Goal: Task Accomplishment & Management: Use online tool/utility

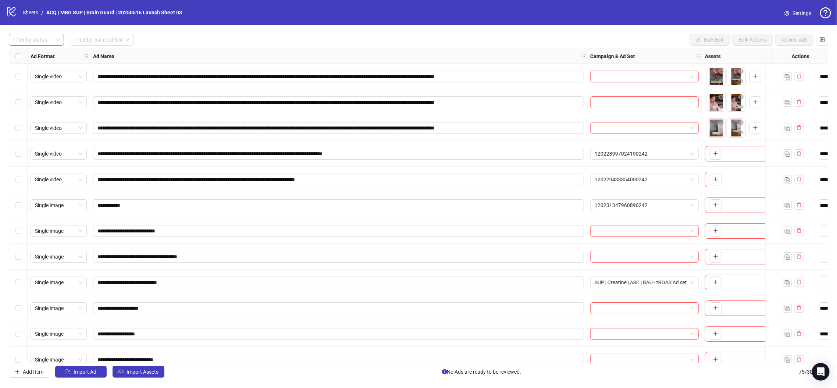
click at [59, 44] on div "Filter by status" at bounding box center [36, 40] width 55 height 12
click at [50, 54] on div "Draft" at bounding box center [36, 55] width 43 height 8
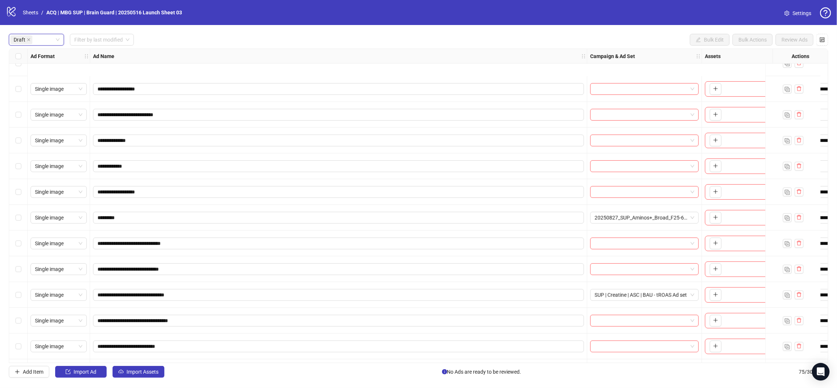
scroll to position [347, 0]
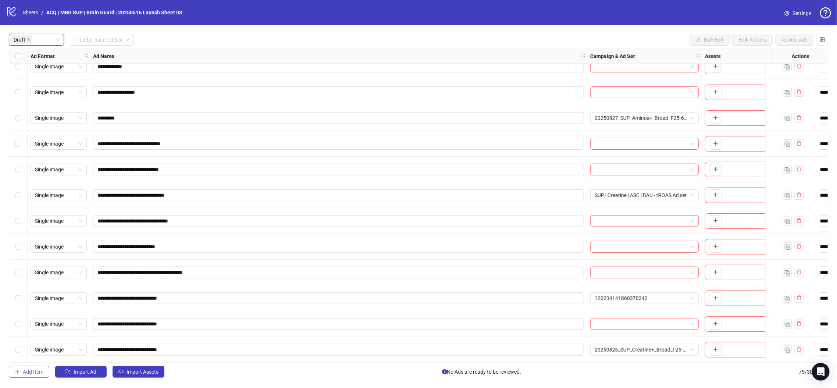
click at [43, 371] on span "Add Item" at bounding box center [33, 372] width 21 height 6
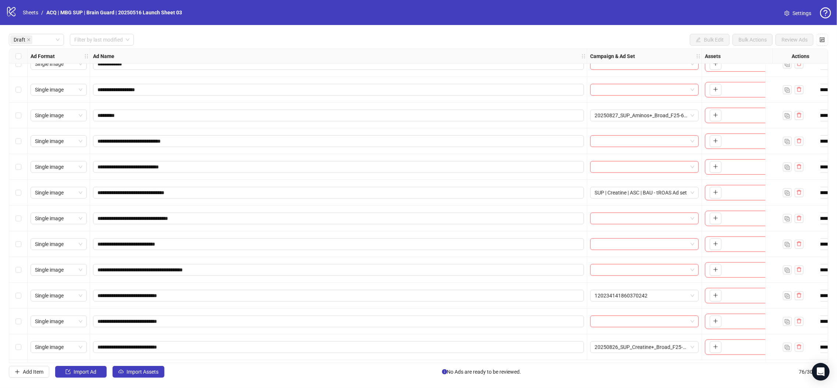
scroll to position [373, 0]
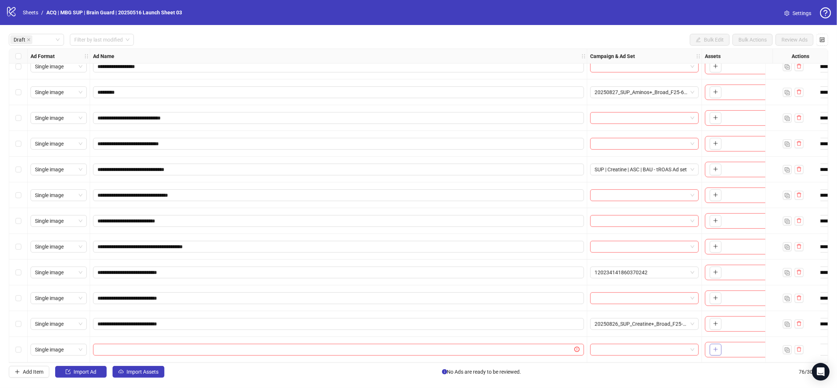
click at [715, 347] on icon "plus" at bounding box center [715, 349] width 5 height 5
click at [441, 355] on div at bounding box center [338, 350] width 497 height 26
click at [440, 346] on input "text" at bounding box center [334, 350] width 475 height 8
paste input "**********"
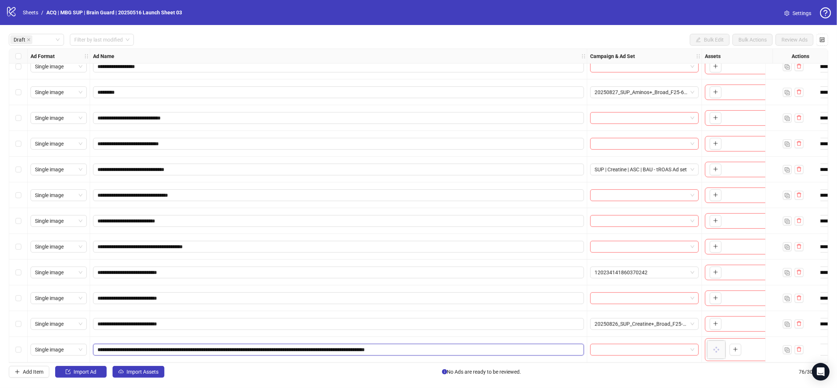
type input "**********"
click at [77, 350] on span "Single image" at bounding box center [58, 349] width 47 height 11
click at [73, 273] on div "Single video" at bounding box center [58, 273] width 44 height 8
click at [23, 344] on div "Select row 26" at bounding box center [18, 350] width 18 height 26
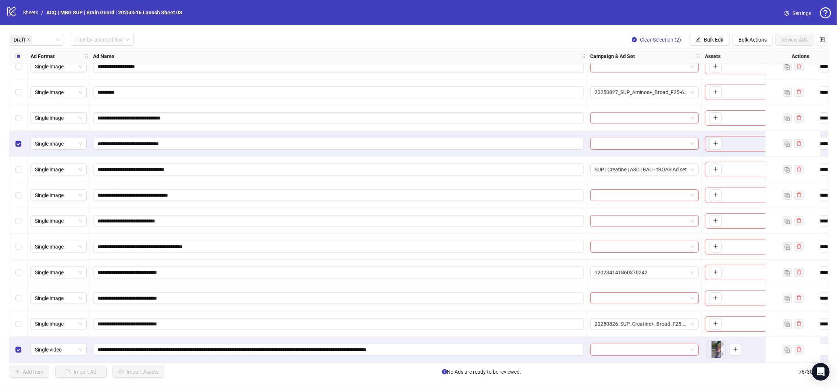
drag, startPoint x: 407, startPoint y: 358, endPoint x: 459, endPoint y: 357, distance: 51.8
click at [459, 357] on div "**********" at bounding box center [338, 350] width 497 height 26
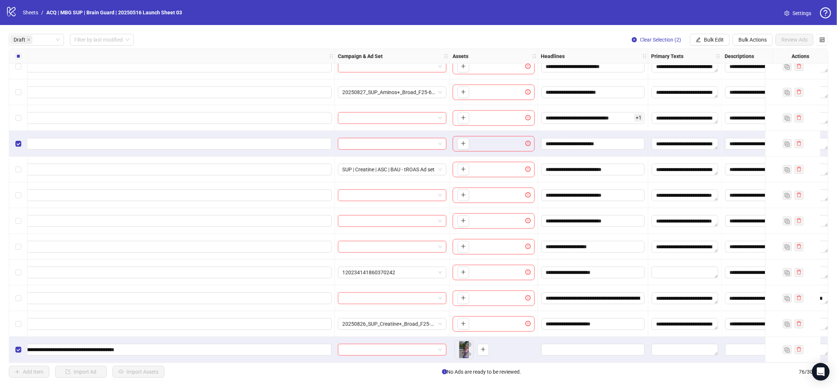
scroll to position [373, 253]
click at [704, 41] on span "Bulk Edit" at bounding box center [714, 40] width 20 height 6
click at [716, 85] on li "Headlines" at bounding box center [717, 90] width 53 height 12
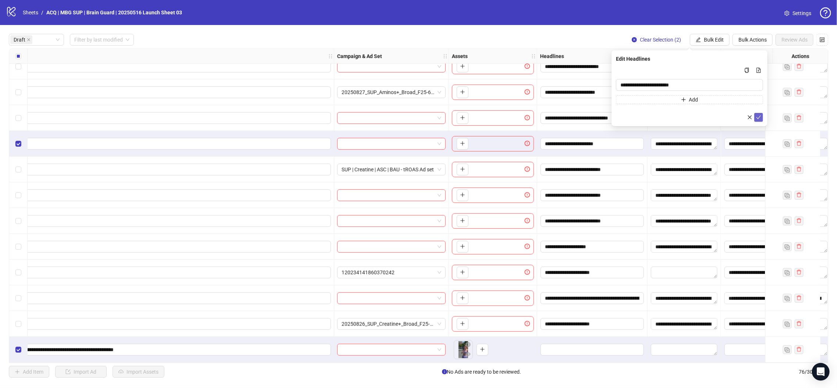
click at [759, 119] on icon "check" at bounding box center [758, 117] width 5 height 5
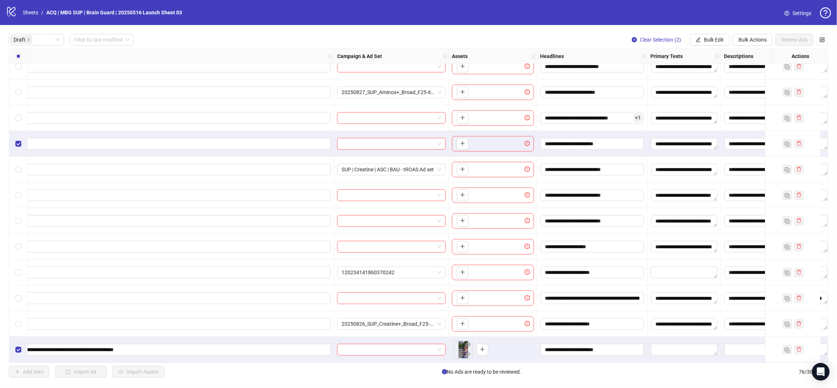
drag, startPoint x: 711, startPoint y: 37, endPoint x: 718, endPoint y: 60, distance: 23.6
click at [711, 37] on span "Bulk Edit" at bounding box center [714, 40] width 20 height 6
click at [718, 103] on span "Primary Texts" at bounding box center [717, 102] width 44 height 8
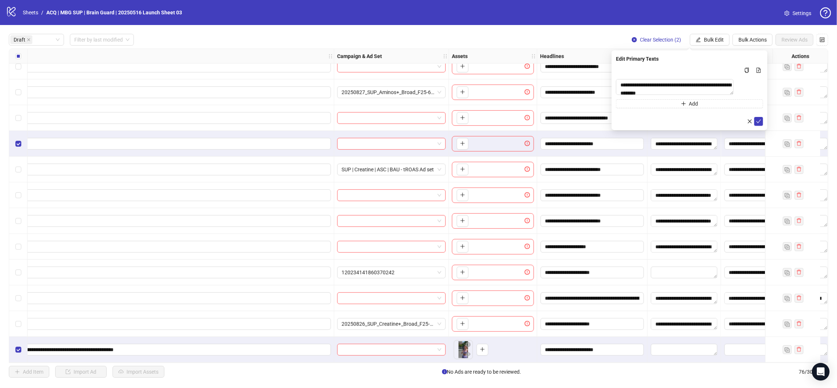
drag, startPoint x: 759, startPoint y: 125, endPoint x: 752, endPoint y: 117, distance: 10.9
click at [759, 124] on icon "check" at bounding box center [758, 121] width 5 height 5
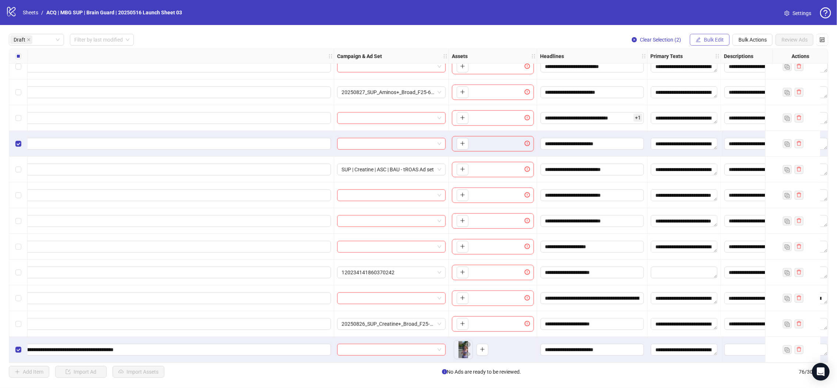
click at [707, 37] on span "Bulk Edit" at bounding box center [714, 40] width 20 height 6
click at [725, 116] on span "Descriptions" at bounding box center [717, 114] width 44 height 8
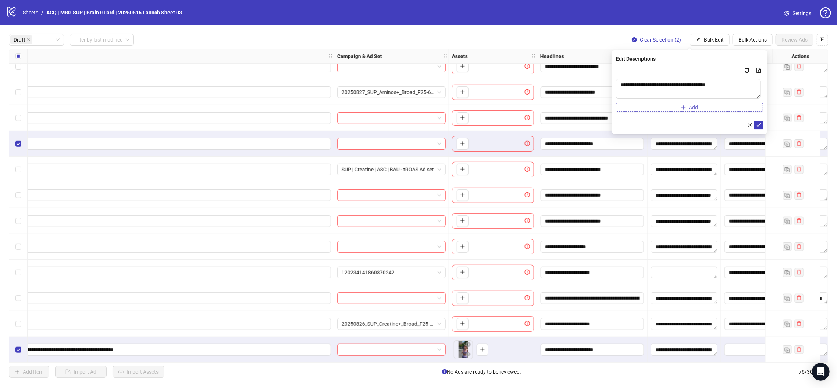
click at [757, 124] on icon "check" at bounding box center [758, 124] width 5 height 5
click at [712, 40] on span "Bulk Edit" at bounding box center [714, 40] width 20 height 6
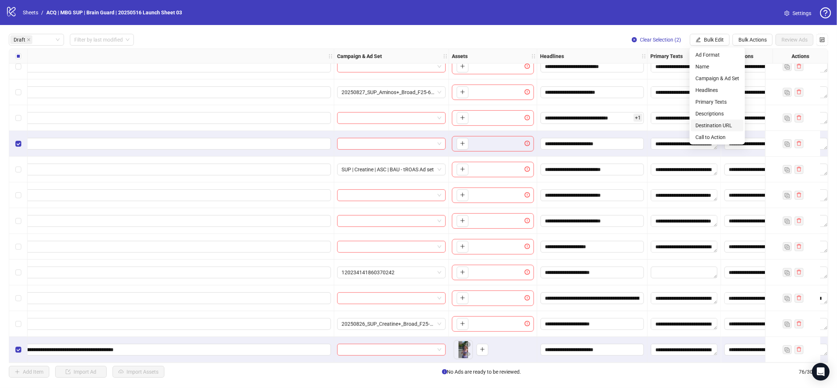
click at [729, 124] on span "Destination URL" at bounding box center [717, 125] width 44 height 8
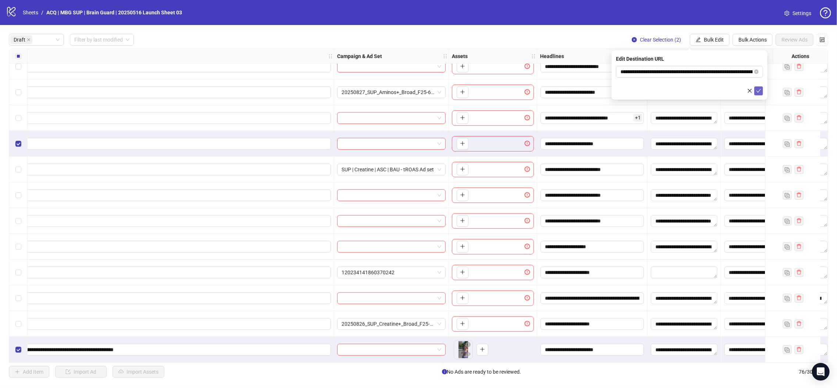
click at [758, 87] on button "submit" at bounding box center [758, 90] width 9 height 9
click at [705, 40] on span "Bulk Edit" at bounding box center [714, 40] width 20 height 6
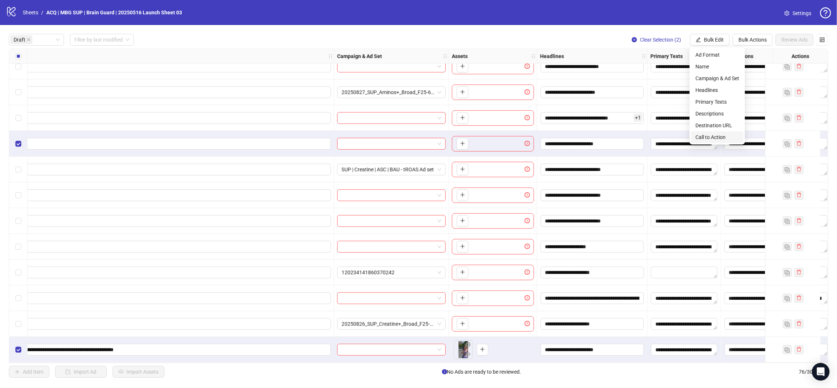
drag, startPoint x: 721, startPoint y: 138, endPoint x: 724, endPoint y: 129, distance: 9.4
click at [721, 138] on span "Call to Action" at bounding box center [717, 137] width 44 height 8
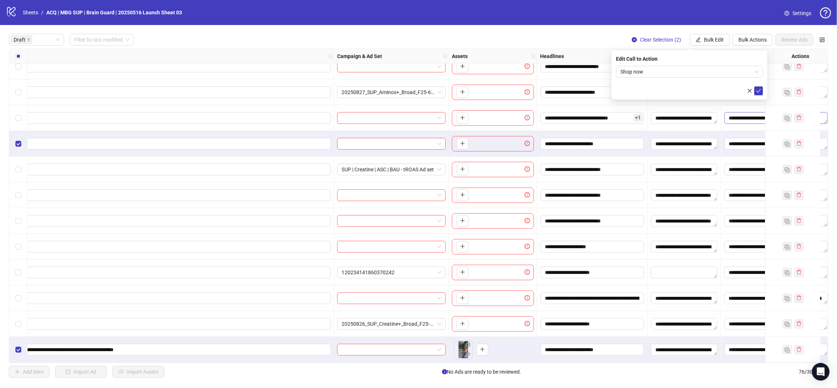
drag, startPoint x: 759, startPoint y: 93, endPoint x: 747, endPoint y: 117, distance: 27.5
click at [759, 93] on icon "check" at bounding box center [758, 90] width 5 height 5
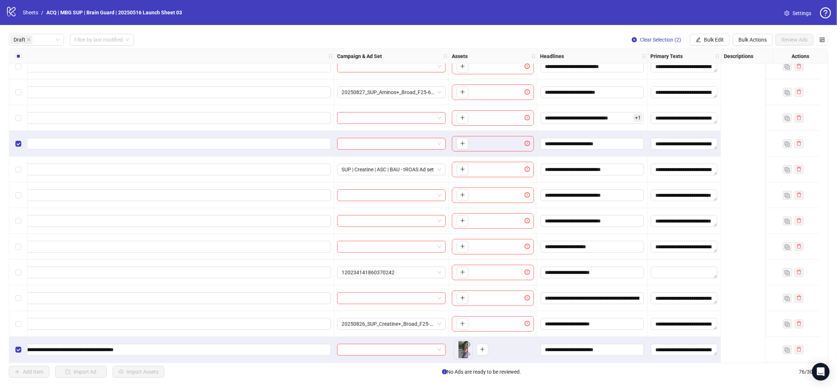
scroll to position [373, 0]
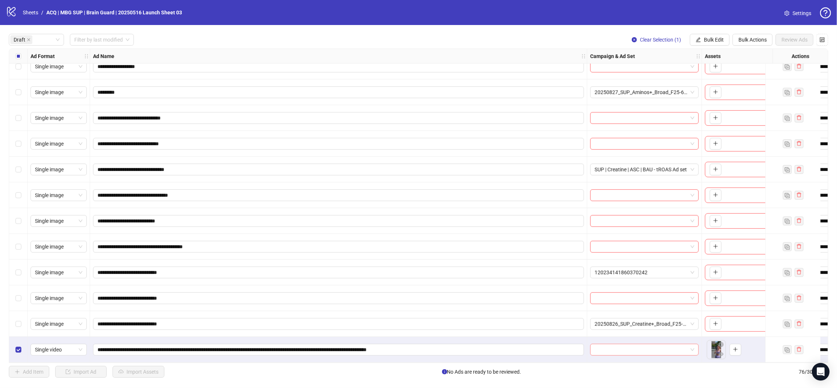
click at [668, 348] on input "search" at bounding box center [640, 349] width 93 height 11
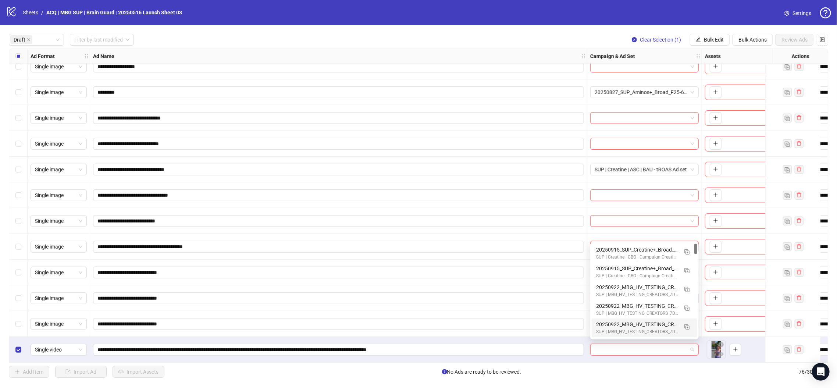
click at [653, 347] on input "search" at bounding box center [640, 349] width 93 height 11
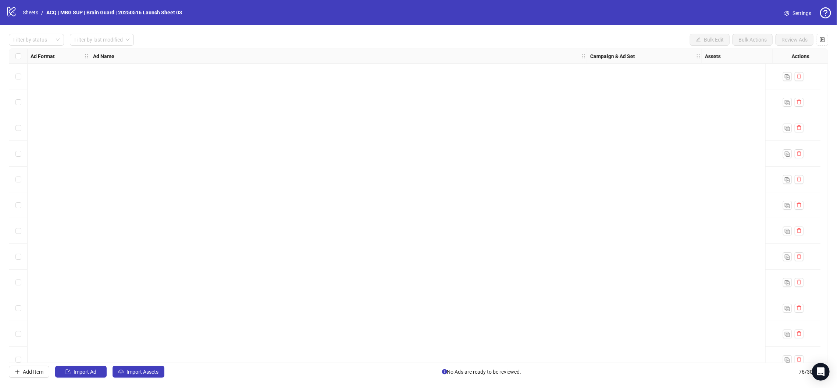
scroll to position [539, 0]
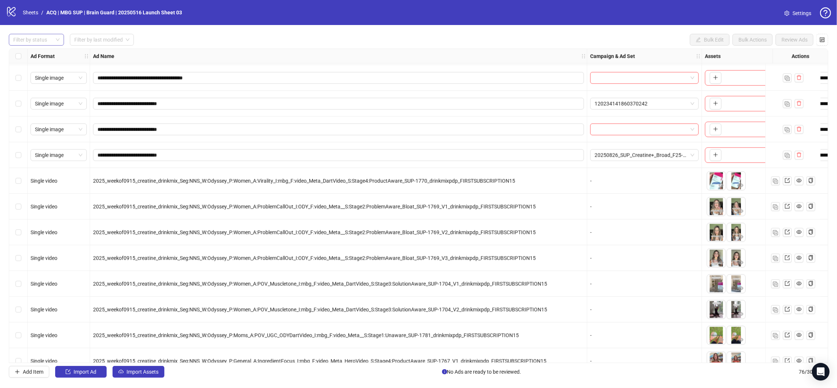
click at [35, 40] on div at bounding box center [32, 40] width 44 height 10
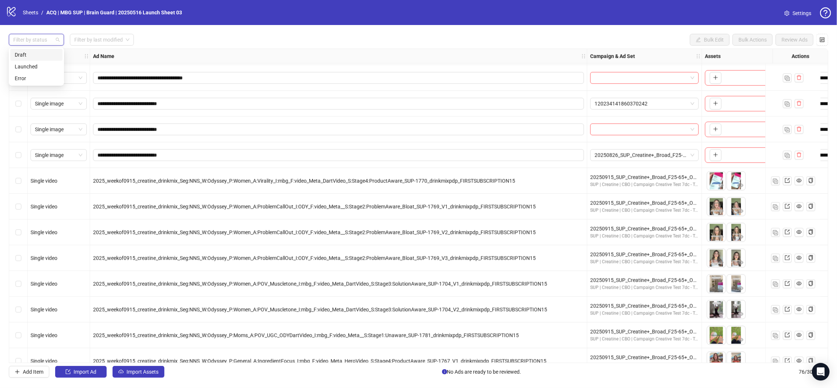
click at [37, 53] on div "Draft" at bounding box center [36, 55] width 43 height 8
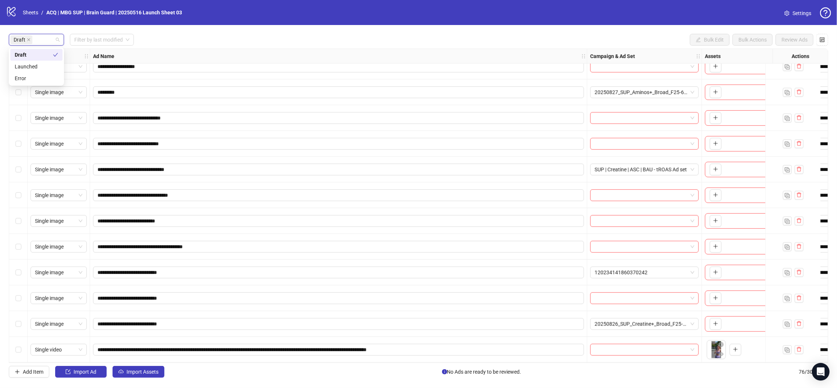
scroll to position [373, 0]
click at [12, 345] on div "Select row 26" at bounding box center [18, 350] width 18 height 26
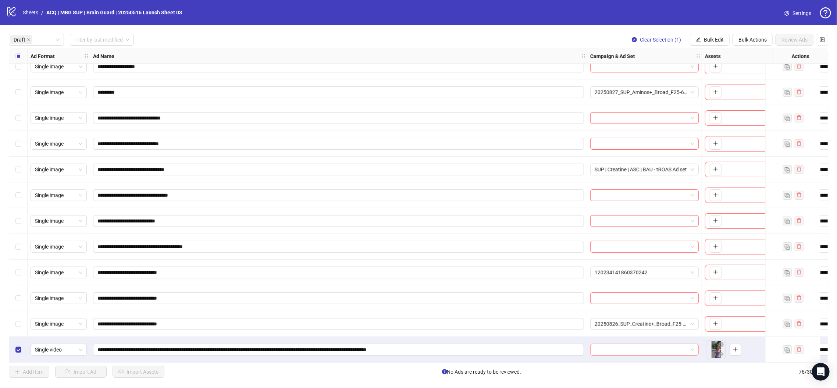
click at [634, 344] on input "search" at bounding box center [640, 349] width 93 height 11
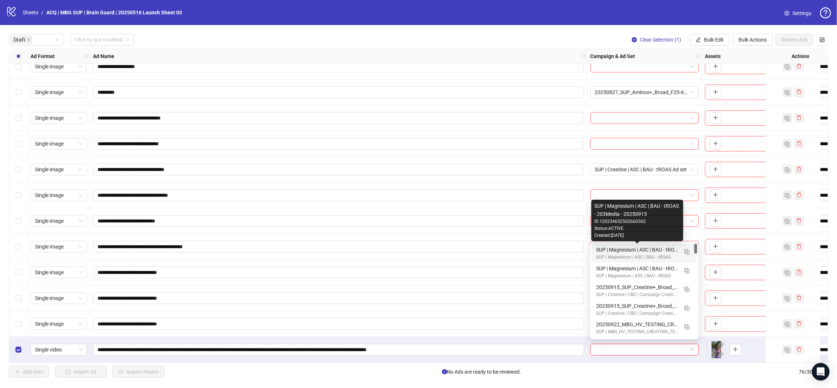
click at [647, 249] on div "SUP | Magnesium | ASC | BAU - tROAS - 203Media - 20250915" at bounding box center [637, 250] width 82 height 8
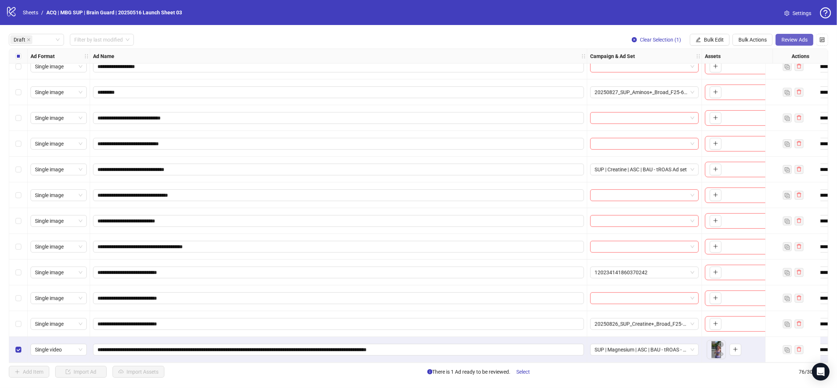
click at [791, 43] on button "Review Ads" at bounding box center [794, 40] width 38 height 12
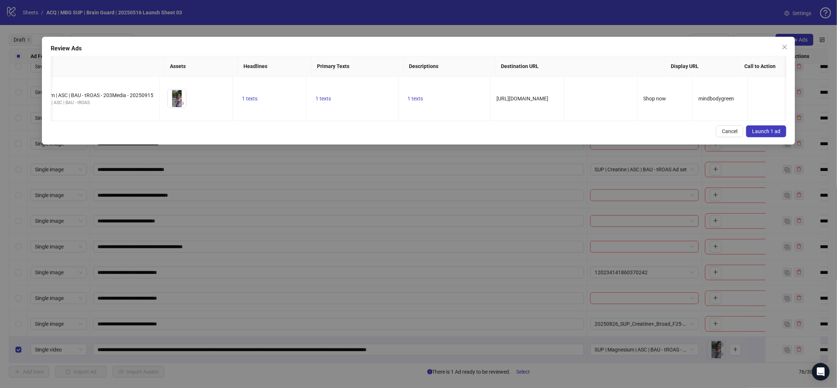
scroll to position [0, 0]
click at [757, 134] on span "Launch 1 ad" at bounding box center [766, 131] width 28 height 6
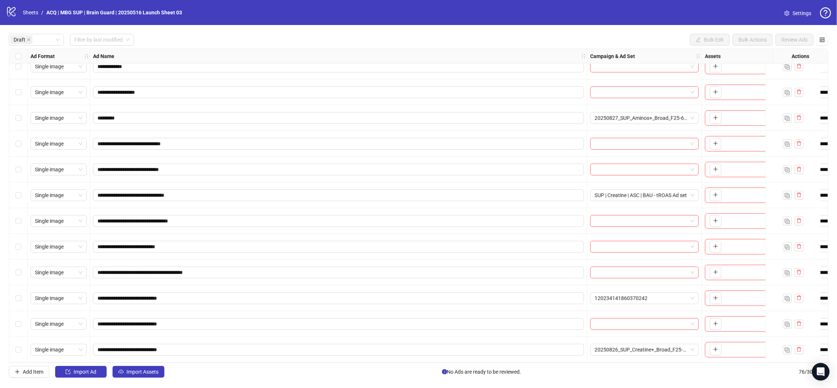
scroll to position [347, 0]
click at [58, 36] on div "Draft" at bounding box center [36, 40] width 55 height 12
click at [55, 62] on div "Launched" at bounding box center [36, 66] width 43 height 8
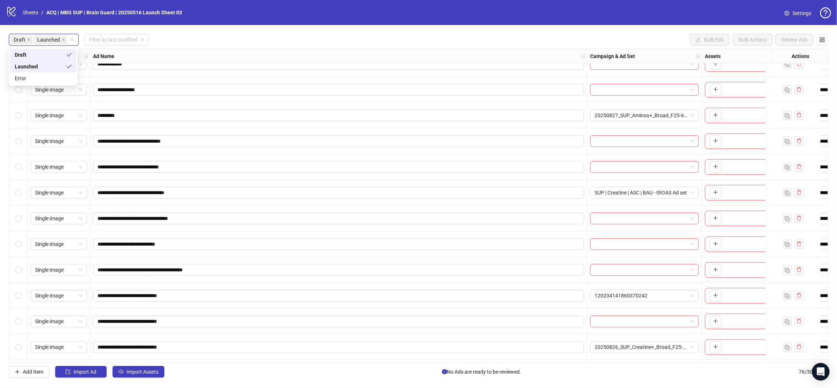
click at [62, 54] on div "Draft" at bounding box center [41, 55] width 52 height 8
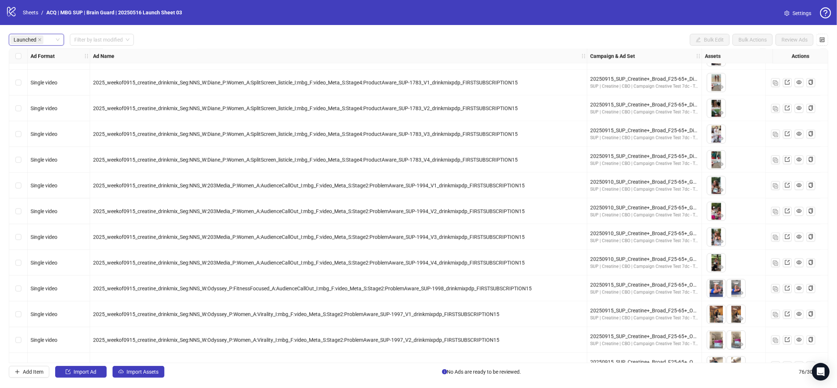
scroll to position [1016, 0]
